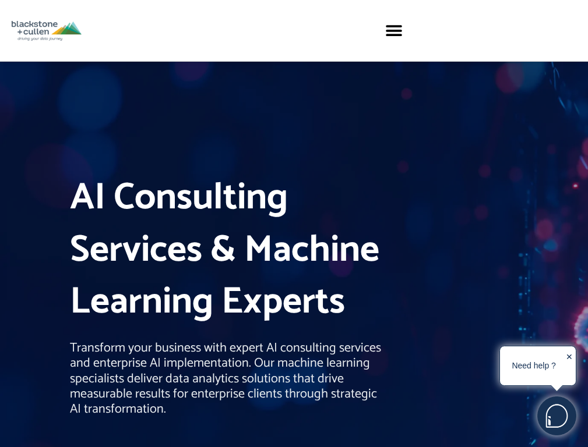
scroll to position [1894, 0]
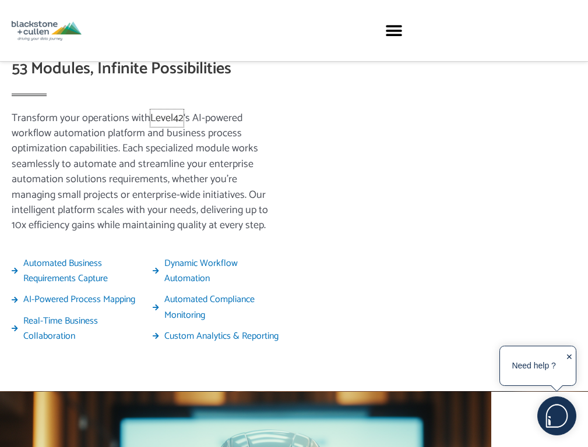
click at [176, 127] on link "Level42" at bounding box center [166, 117] width 33 height 17
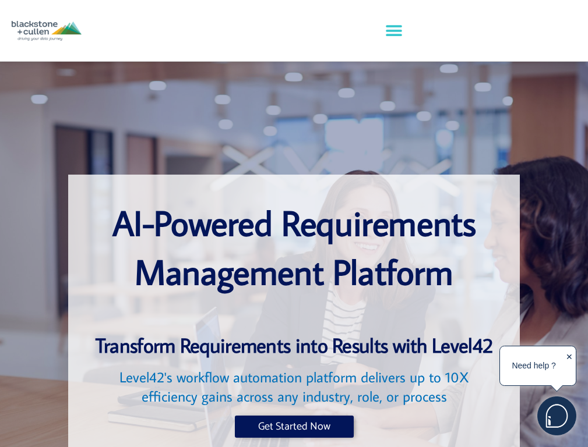
click at [399, 30] on icon "Menu Toggle" at bounding box center [393, 30] width 17 height 17
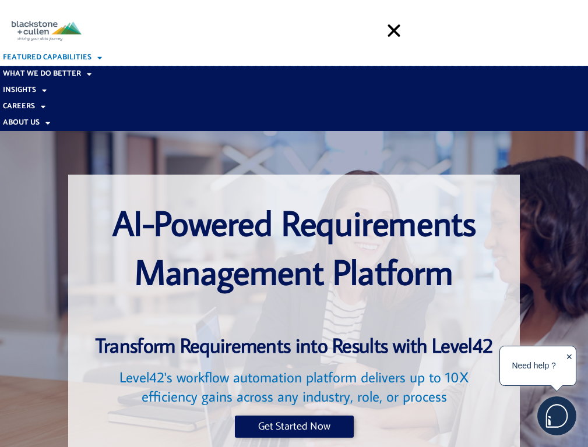
click at [289, 58] on link "Featured Capabilities" at bounding box center [294, 57] width 588 height 16
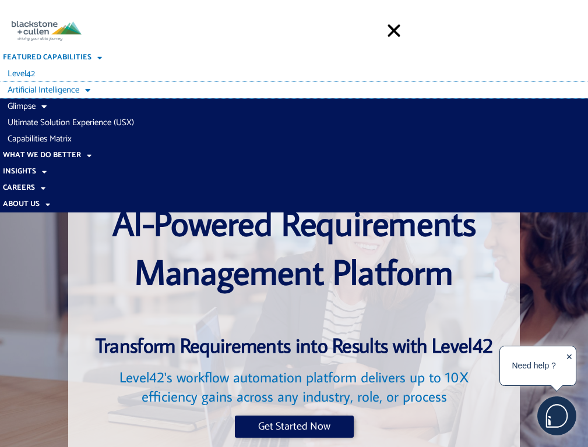
click at [292, 90] on link "Artificial Intelligence" at bounding box center [294, 90] width 588 height 16
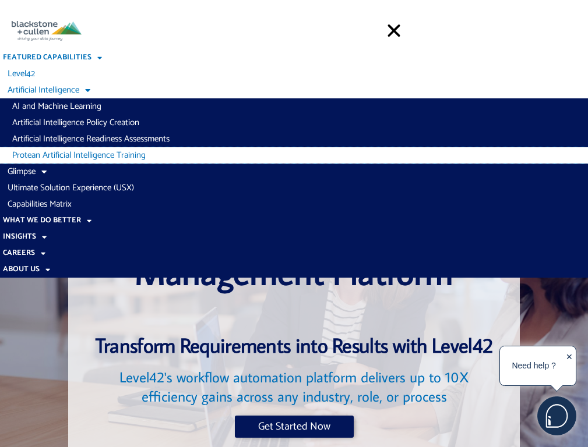
click at [294, 155] on link "Protean Artificial Intelligence Training" at bounding box center [294, 155] width 588 height 16
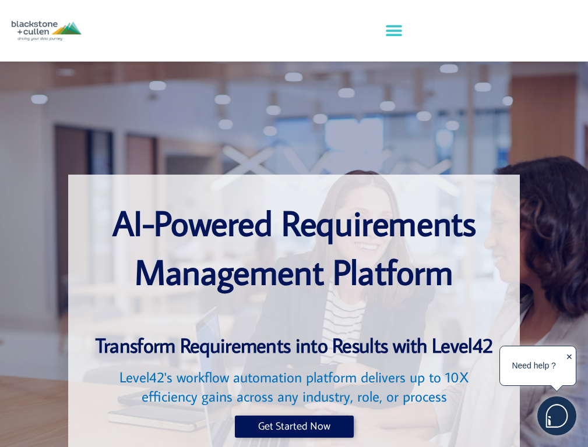
click at [399, 30] on icon "Menu Toggle" at bounding box center [393, 30] width 17 height 17
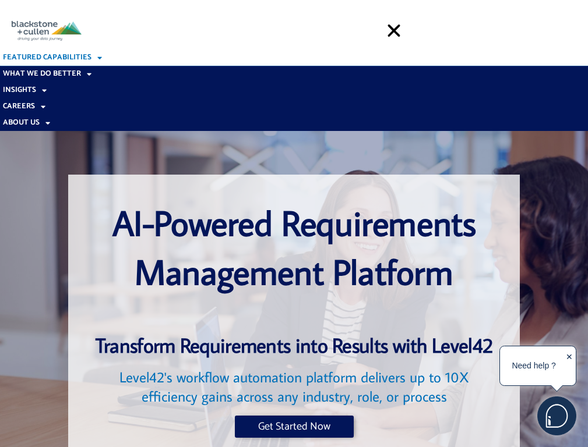
click at [289, 58] on link "Featured Capabilities" at bounding box center [294, 57] width 588 height 16
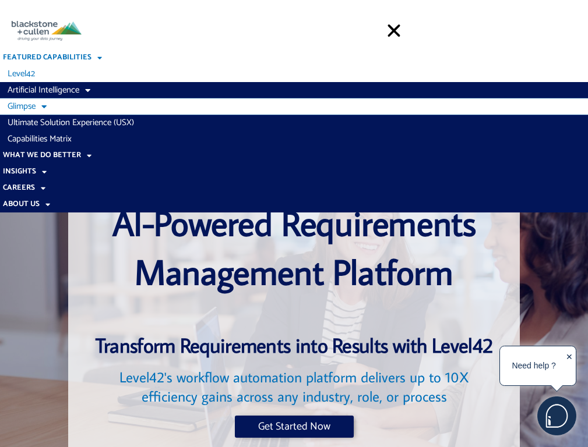
click at [292, 107] on link "Glimpse" at bounding box center [294, 106] width 588 height 16
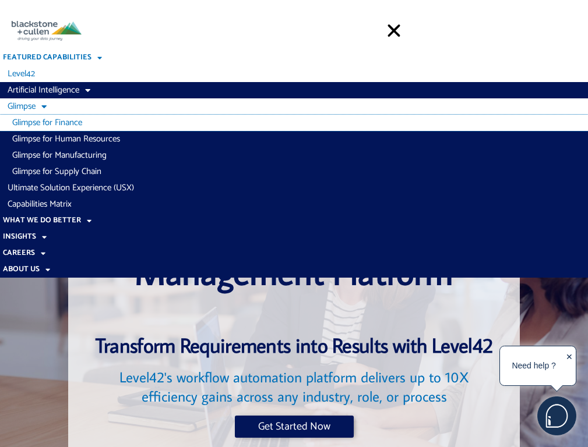
click at [294, 123] on link "Glimpse for Finance" at bounding box center [294, 123] width 588 height 16
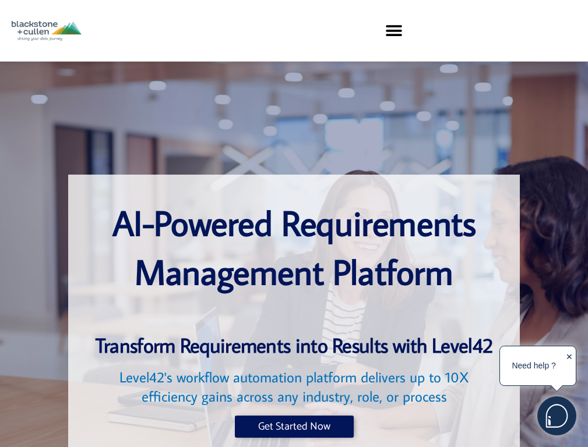
scroll to position [7145, 0]
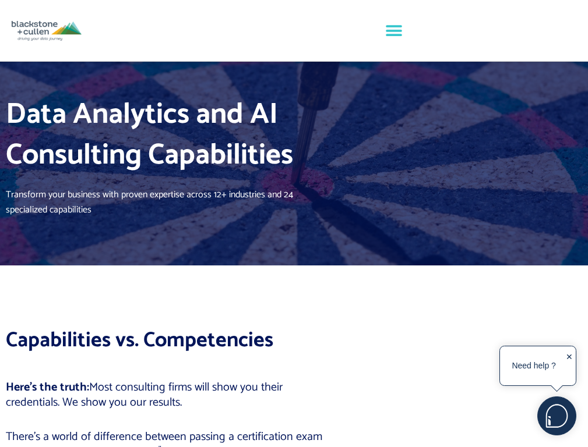
click at [399, 30] on icon "Menu Toggle" at bounding box center [393, 30] width 17 height 17
